Goal: Register for event/course

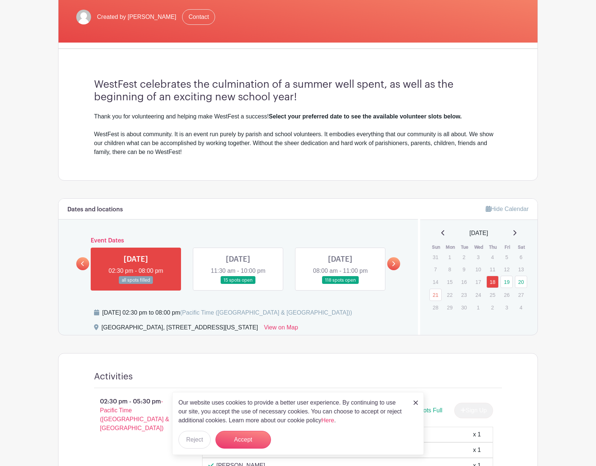
scroll to position [264, 0]
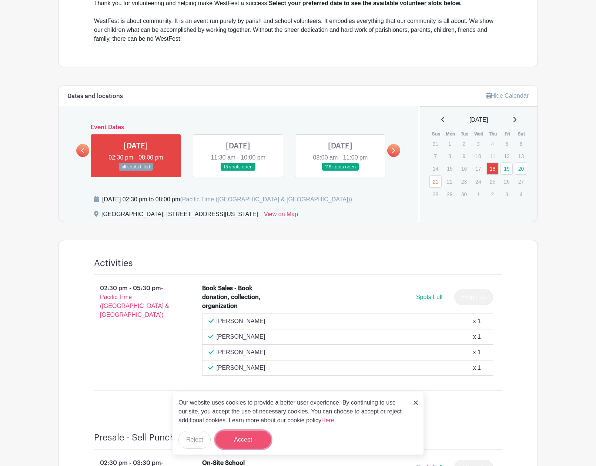
click at [226, 441] on button "Accept" at bounding box center [242, 440] width 55 height 18
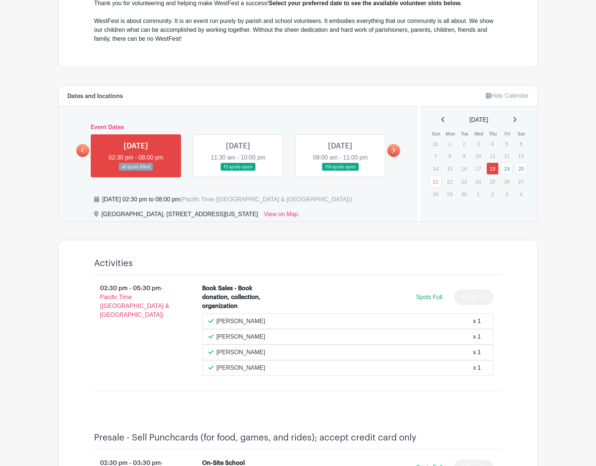
click at [238, 171] on link at bounding box center [238, 171] width 0 height 0
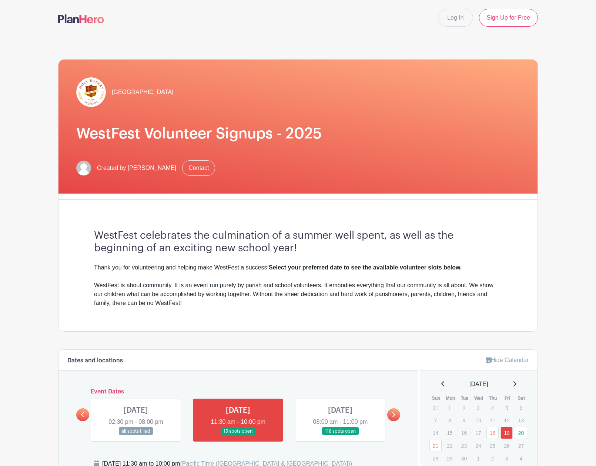
scroll to position [113, 0]
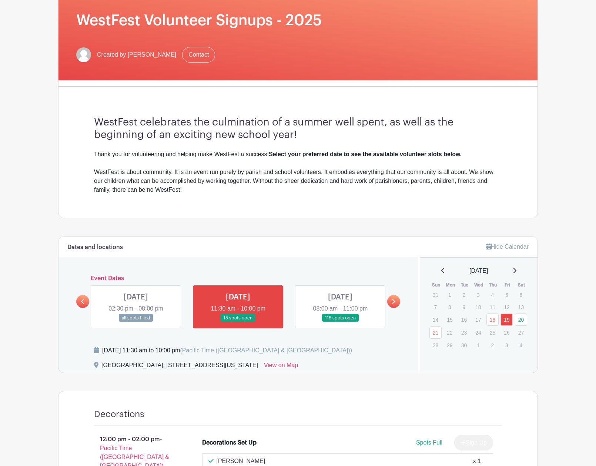
click at [340, 322] on link at bounding box center [340, 322] width 0 height 0
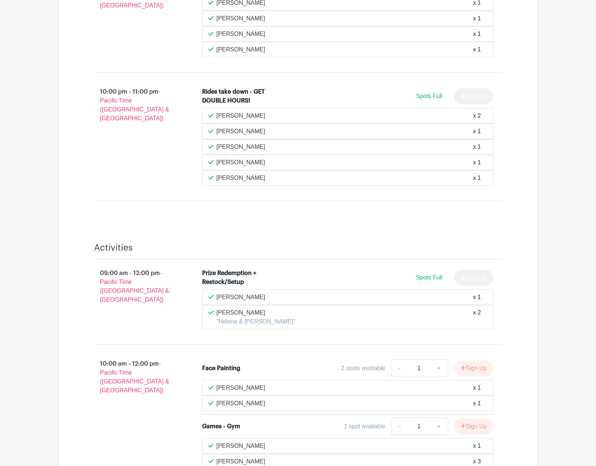
scroll to position [1170, 0]
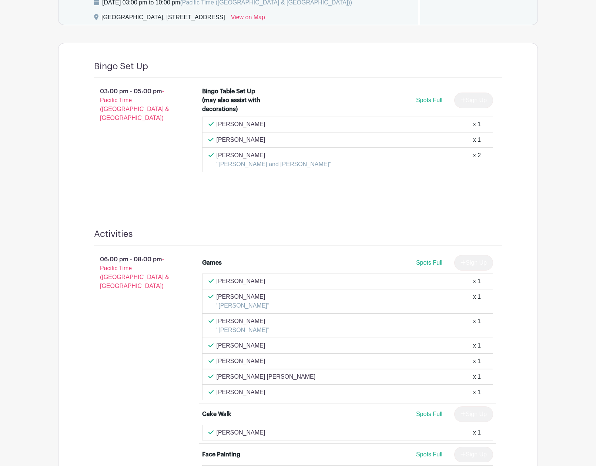
scroll to position [604, 0]
